Goal: Check status: Check status

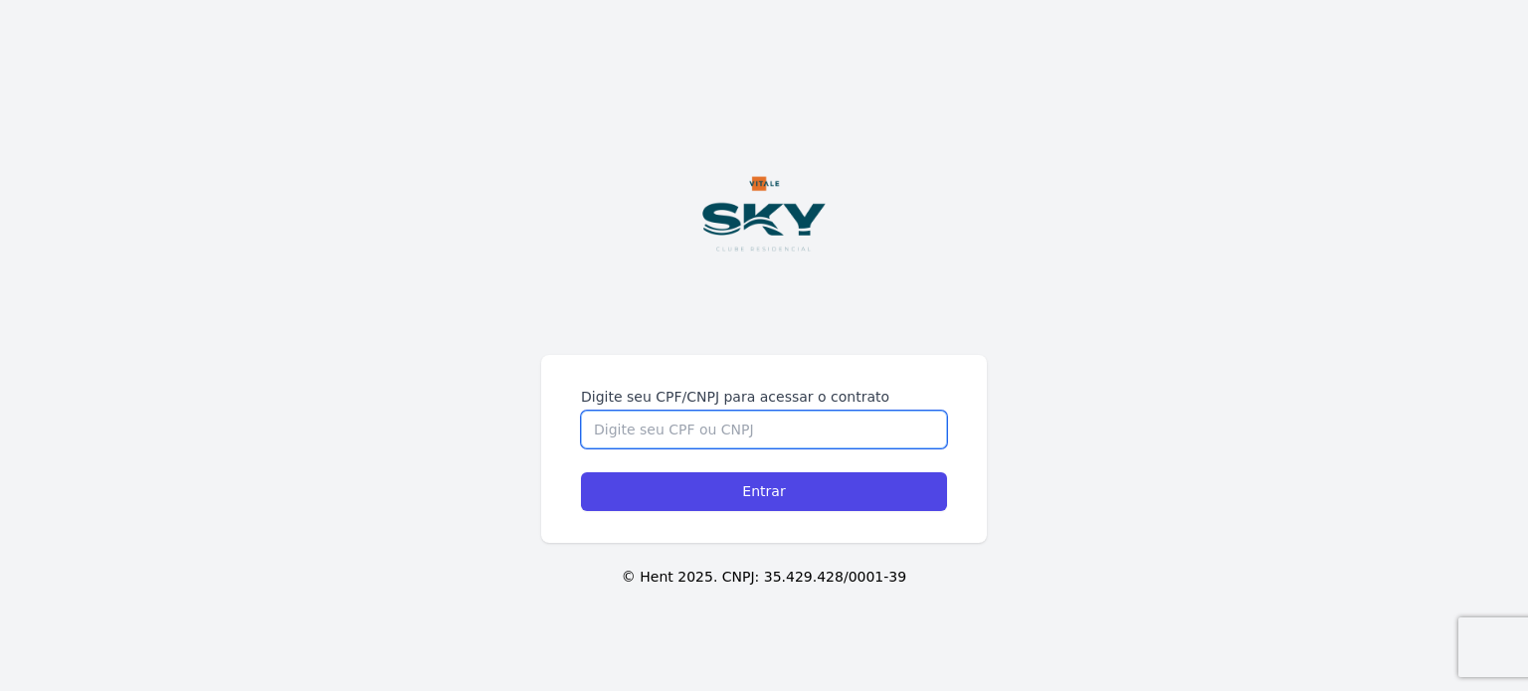
drag, startPoint x: 711, startPoint y: 419, endPoint x: 710, endPoint y: 435, distance: 15.9
click at [710, 435] on input "Digite seu CPF/CNPJ para acessar o contrato" at bounding box center [764, 430] width 366 height 38
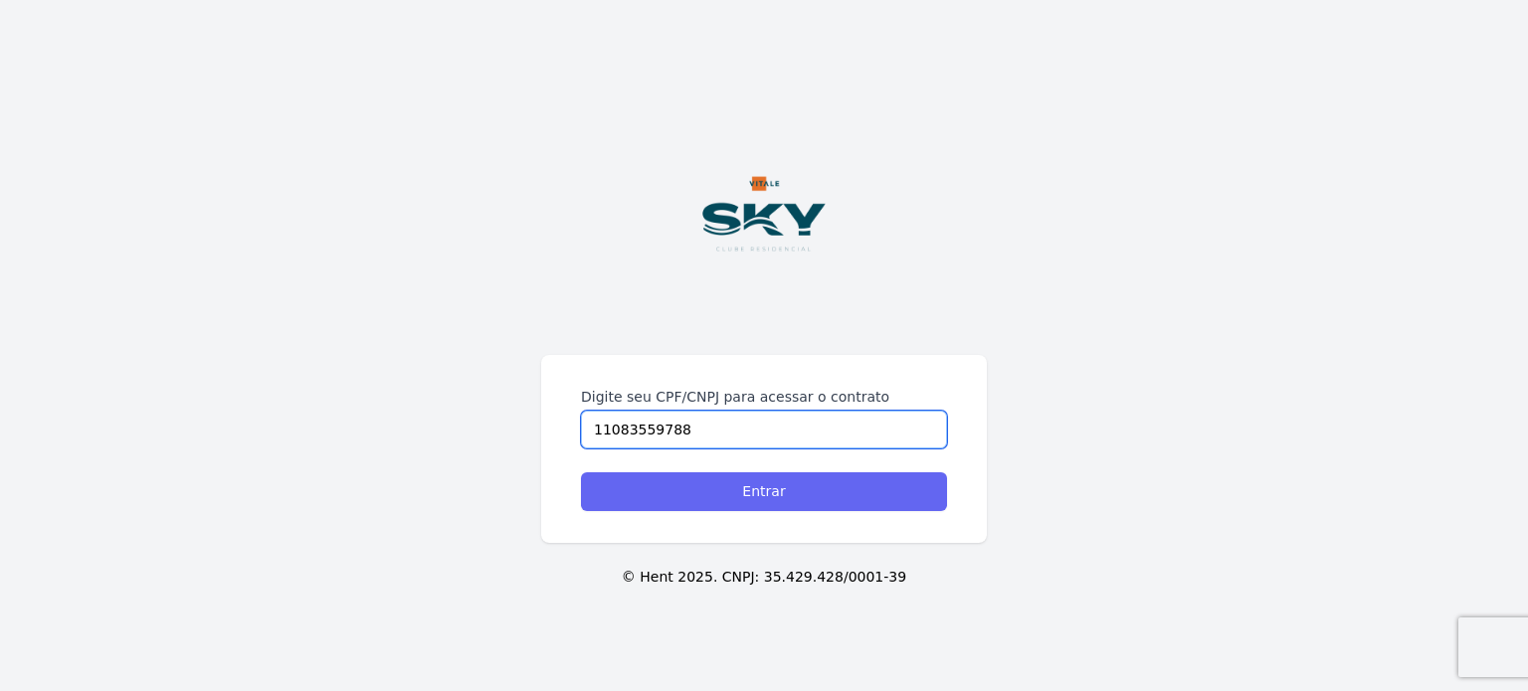
type input "11083559788"
click at [732, 481] on input "Entrar" at bounding box center [764, 491] width 366 height 39
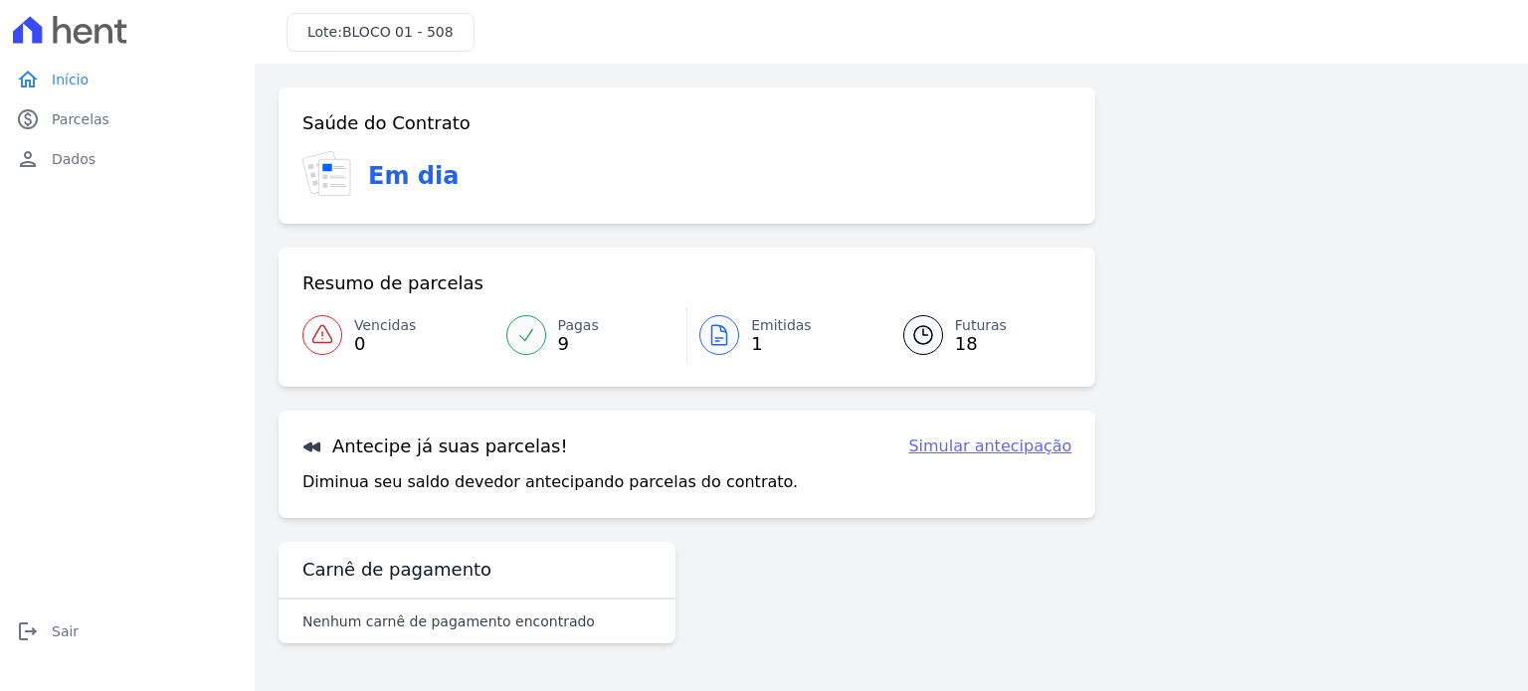
click at [978, 328] on span "Futuras" at bounding box center [981, 325] width 52 height 21
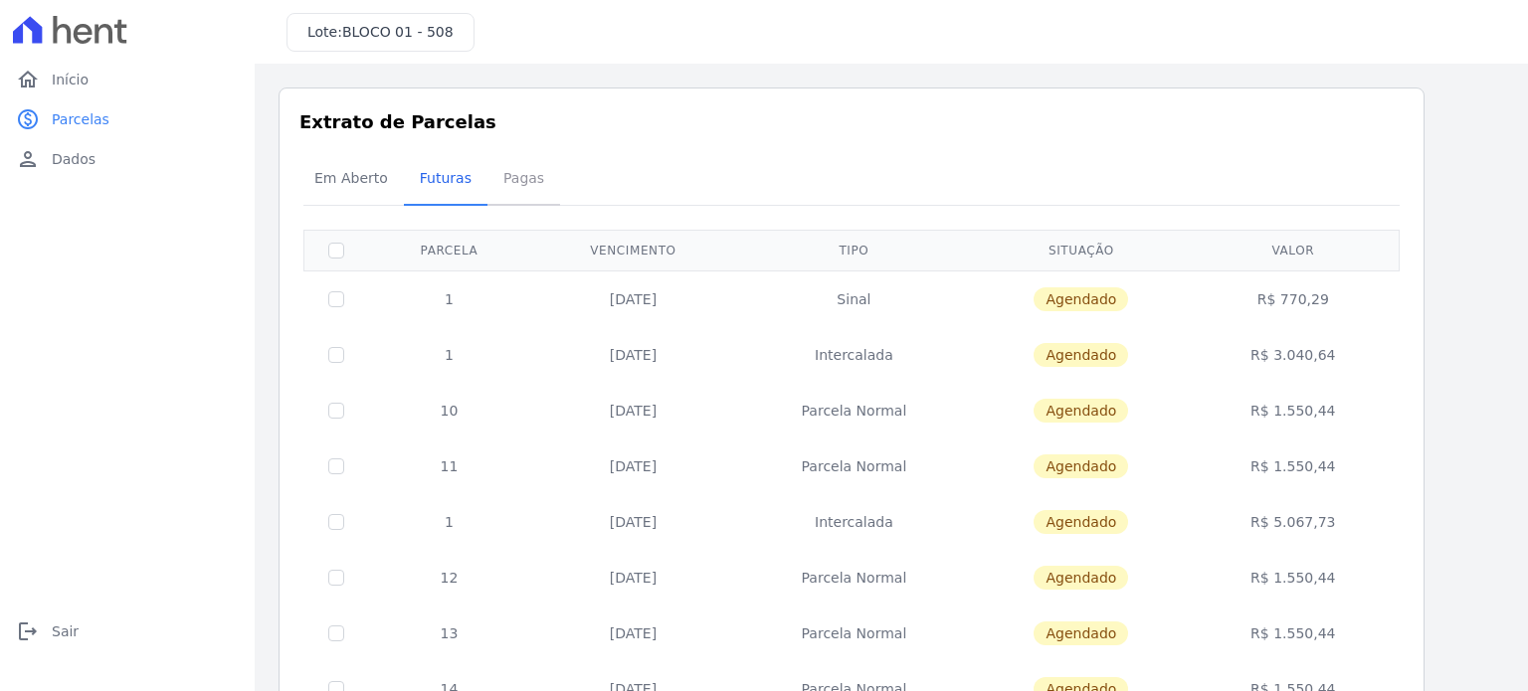
click at [507, 178] on span "Pagas" at bounding box center [523, 178] width 65 height 40
click at [351, 174] on span "Em Aberto" at bounding box center [350, 178] width 97 height 40
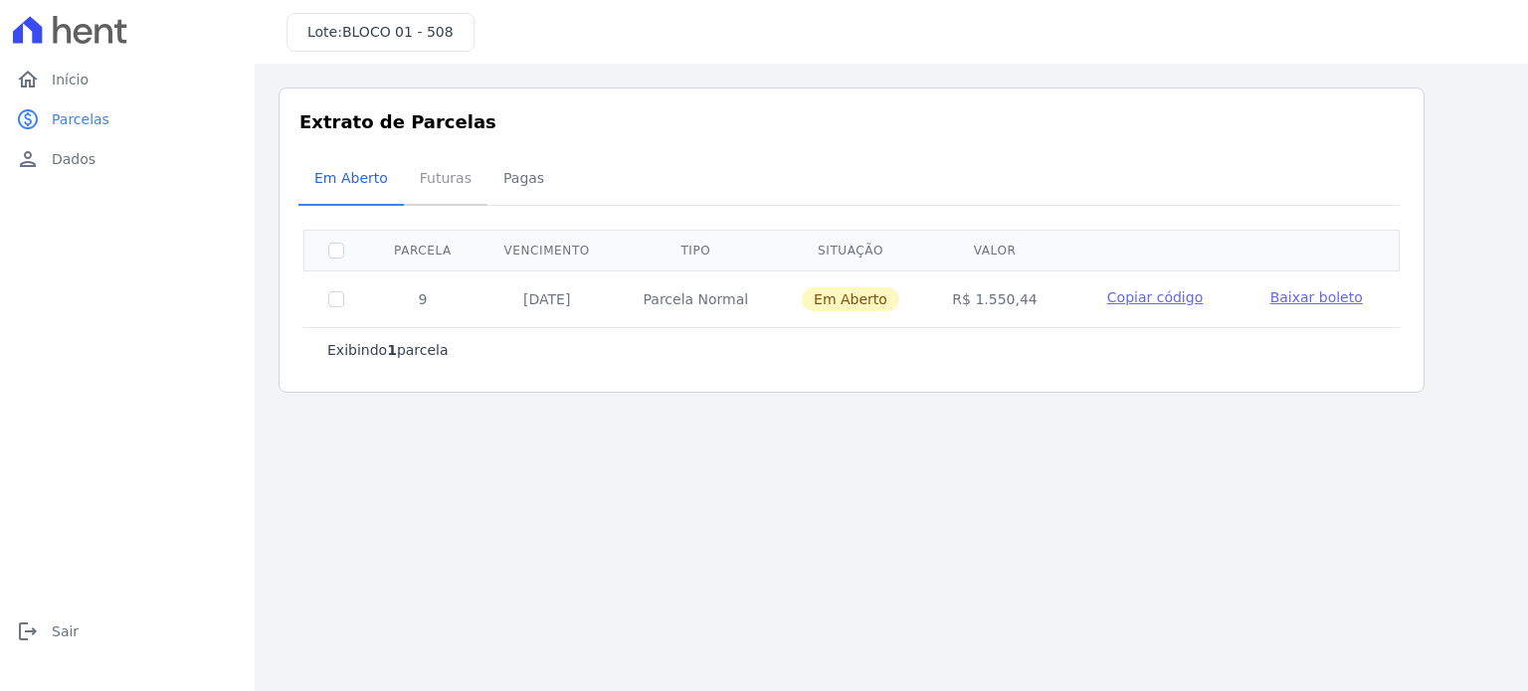
click at [432, 169] on span "Futuras" at bounding box center [446, 178] width 76 height 40
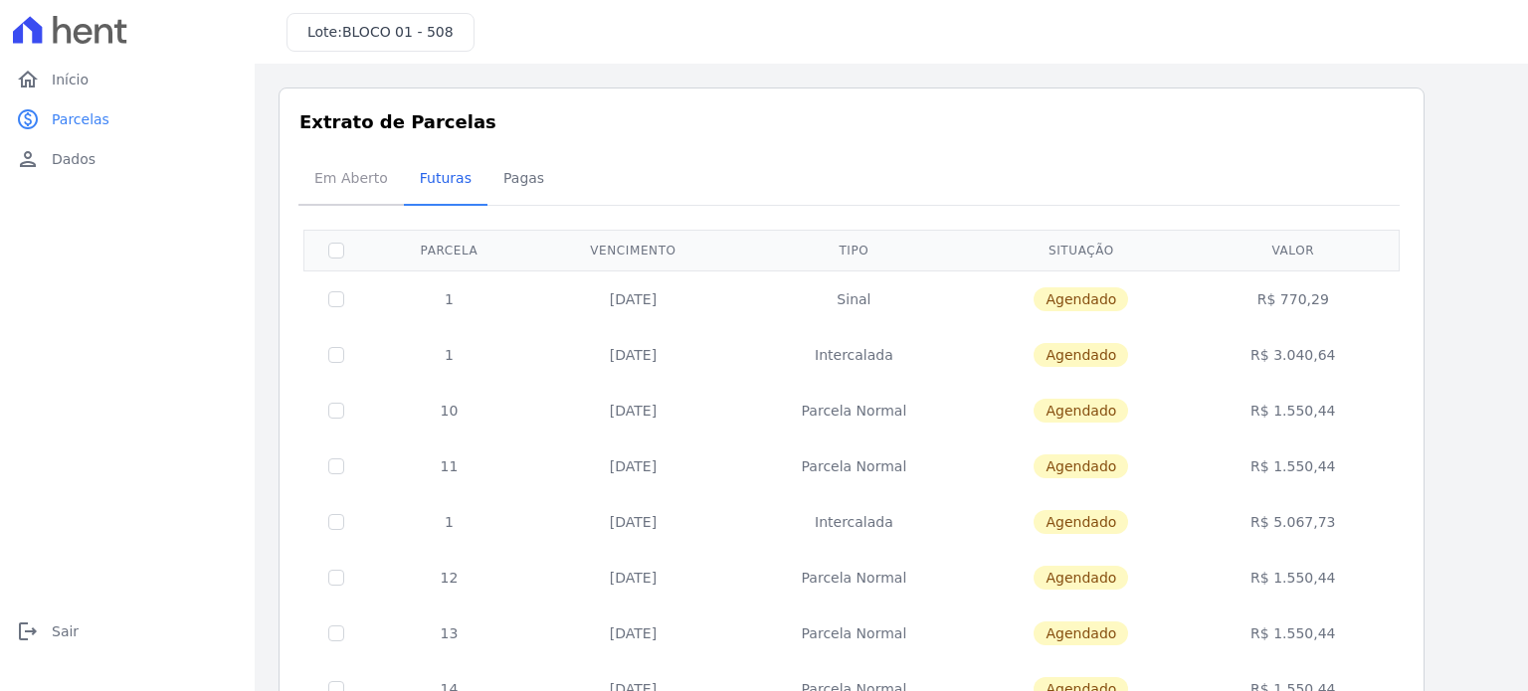
click at [351, 169] on span "Em Aberto" at bounding box center [350, 178] width 97 height 40
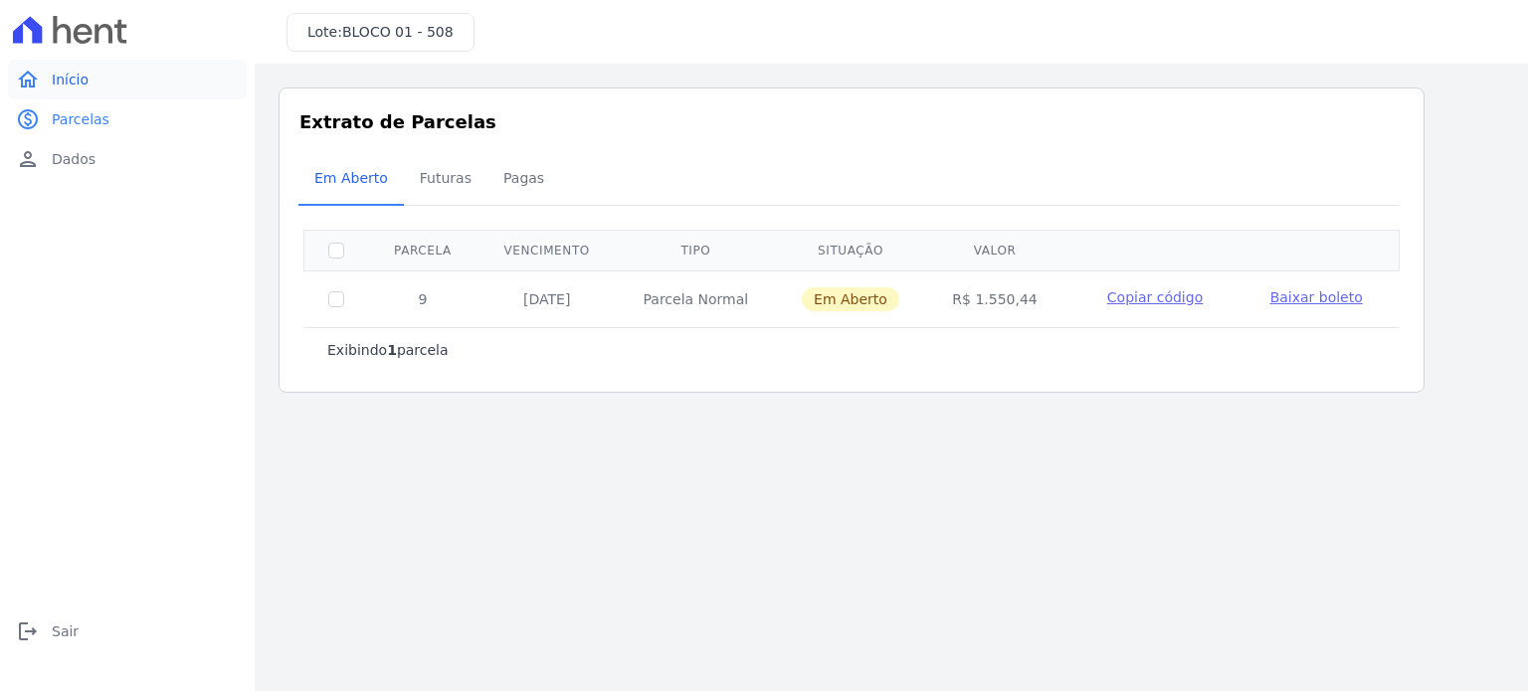
click at [64, 75] on span "Início" at bounding box center [70, 80] width 37 height 20
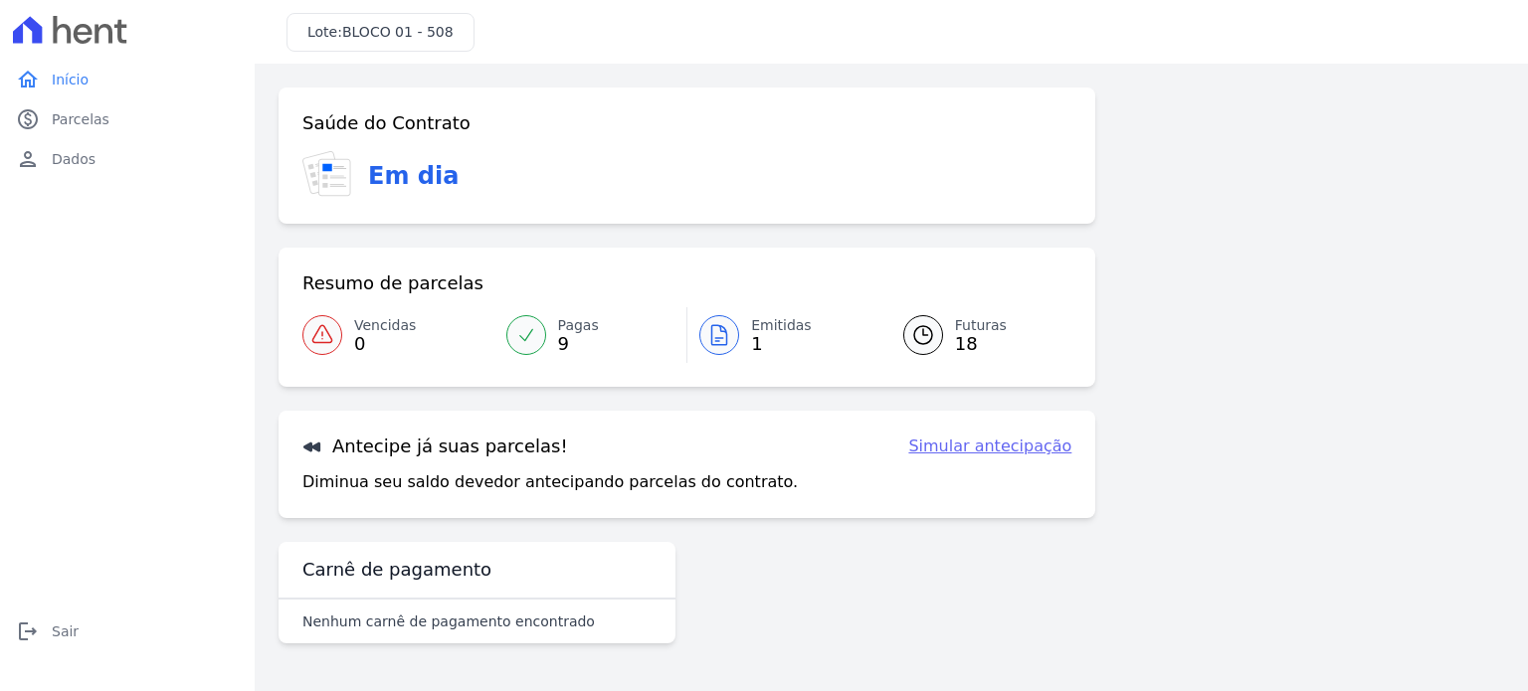
click at [1460, 349] on div "Saúde do Contrato Em dia Resumo de parcelas Vencidas 0 Pagas 9 Emitidas 1 Futur…" at bounding box center [891, 374] width 1225 height 572
click at [971, 329] on span "Futuras" at bounding box center [981, 325] width 52 height 21
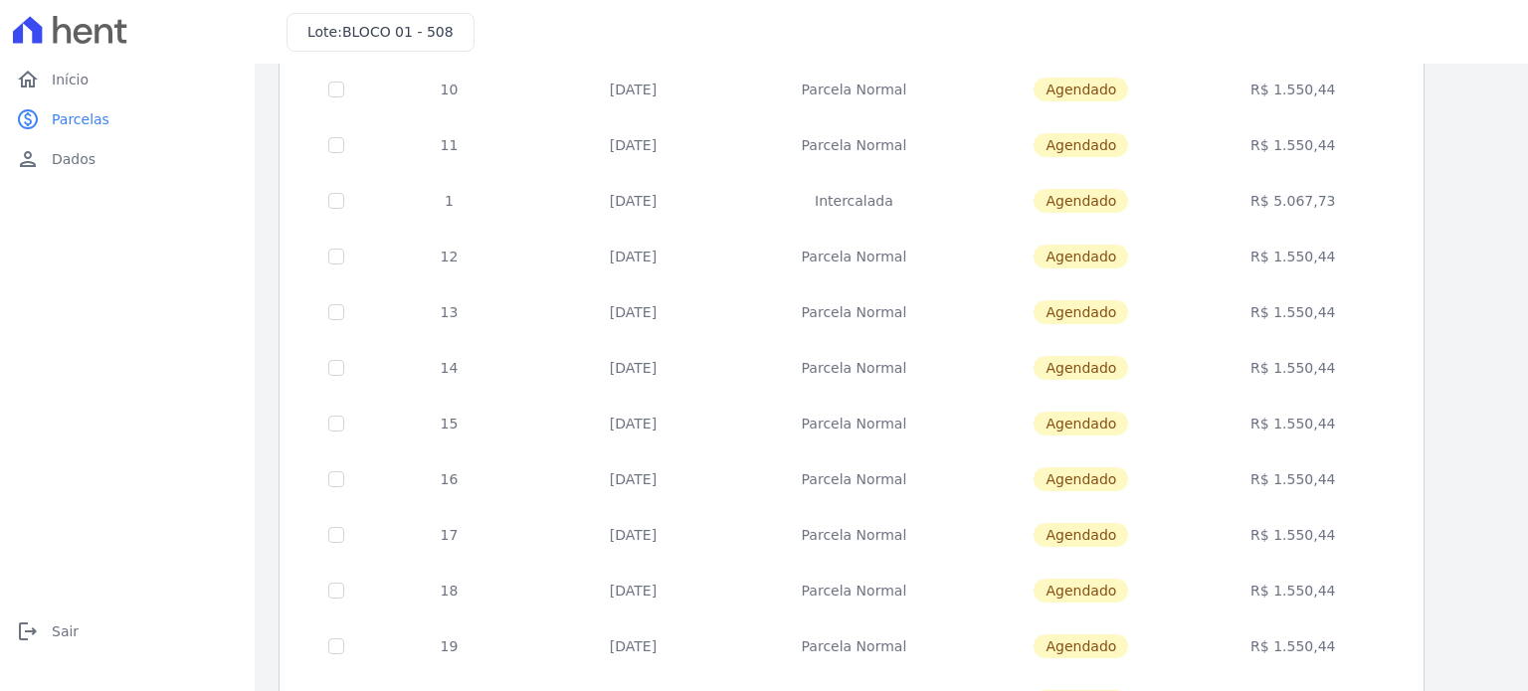
scroll to position [322, 0]
drag, startPoint x: 1496, startPoint y: 283, endPoint x: 1499, endPoint y: 268, distance: 16.2
click at [1499, 268] on div "Listagem de parcelas Baixar PDF Extrato de Parcelas Em Aberto Futuras Pagas 0 s…" at bounding box center [891, 391] width 1273 height 1300
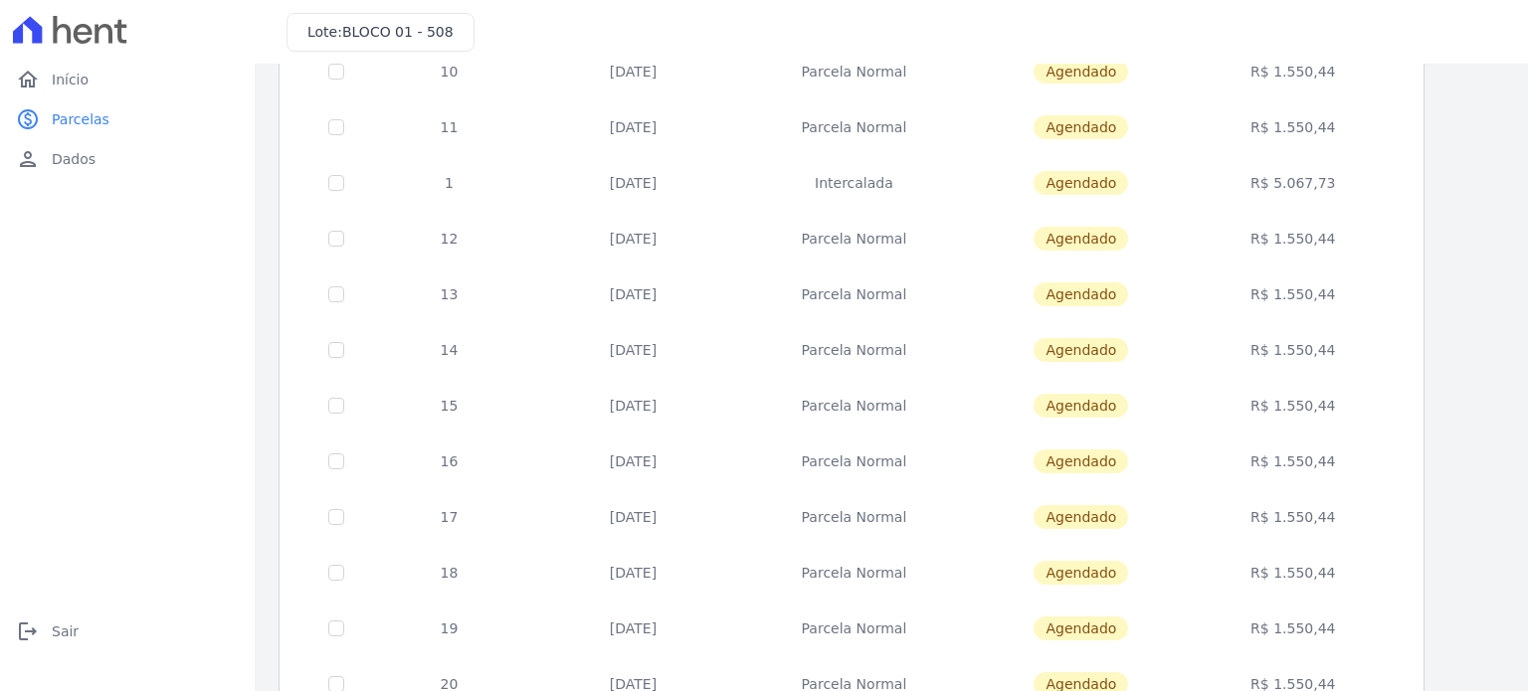
scroll to position [342, 0]
